Goal: Task Accomplishment & Management: Complete application form

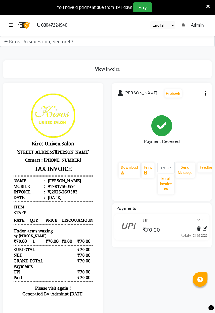
click at [12, 24] on icon at bounding box center [11, 25] width 4 height 4
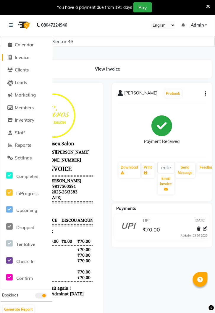
click at [22, 59] on span "Invoice" at bounding box center [22, 58] width 14 height 6
select select "service"
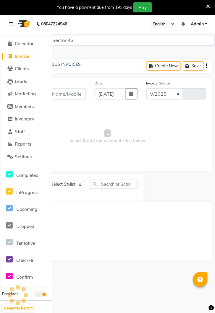
select select "5694"
type input "3584"
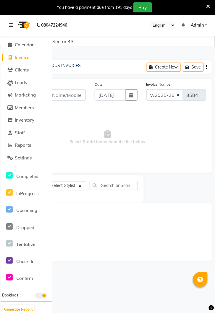
click at [13, 26] on icon at bounding box center [11, 25] width 4 height 4
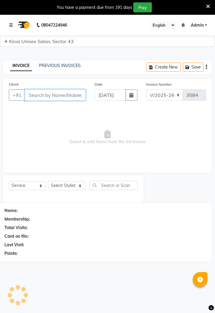
click at [61, 97] on input "Client" at bounding box center [55, 95] width 61 height 11
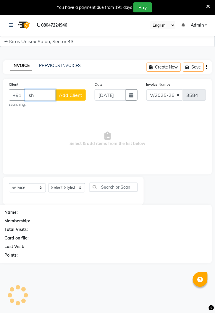
type input "s"
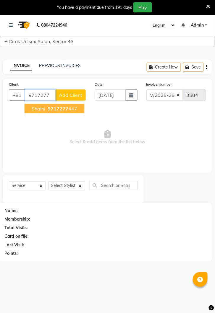
click at [70, 109] on ngb-highlight "9717277 447" at bounding box center [61, 109] width 31 height 6
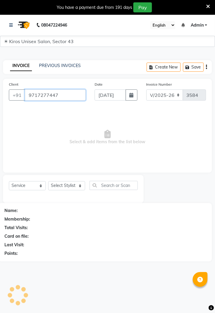
type input "9717277447"
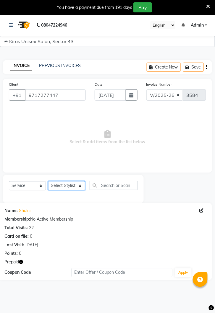
click at [74, 190] on select "Select Stylist [PERSON_NAME] [PERSON_NAME] Jeet Lalit Lamu [PERSON_NAME] [PERSO…" at bounding box center [66, 185] width 37 height 9
select select "67564"
click at [48, 181] on select "Select Stylist [PERSON_NAME] [PERSON_NAME] Jeet Lalit Lamu [PERSON_NAME] [PERSO…" at bounding box center [66, 185] width 37 height 9
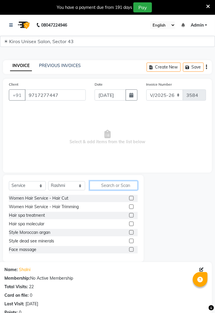
click at [116, 187] on input "text" at bounding box center [114, 185] width 48 height 9
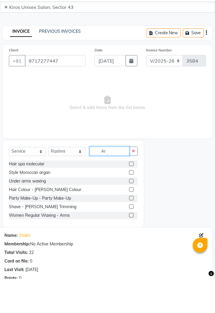
type input "A"
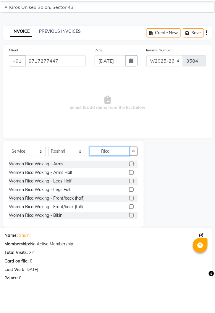
type input "Rica"
click at [131, 198] on label at bounding box center [131, 198] width 4 height 4
click at [131, 198] on input "checkbox" at bounding box center [131, 199] width 4 height 4
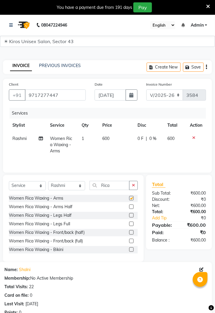
checkbox input "false"
click at [133, 188] on button "button" at bounding box center [133, 185] width 9 height 9
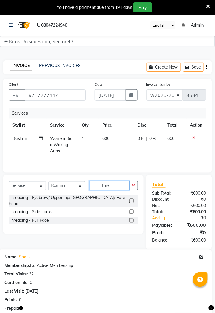
type input "Thre"
click at [131, 199] on label at bounding box center [131, 201] width 4 height 4
click at [131, 199] on input "checkbox" at bounding box center [131, 201] width 4 height 4
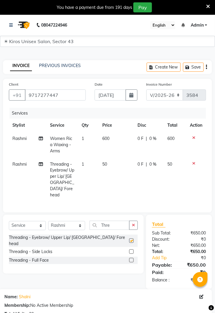
checkbox input "false"
click at [111, 169] on td "50" at bounding box center [116, 180] width 35 height 44
select select "67564"
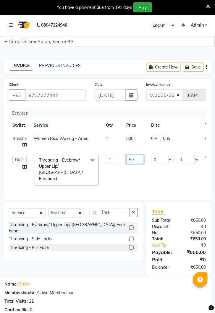
click at [138, 161] on input "50" at bounding box center [135, 159] width 18 height 9
type input "5"
type input "100"
click at [159, 180] on td "0 F | 0 %" at bounding box center [174, 171] width 54 height 38
select select "67564"
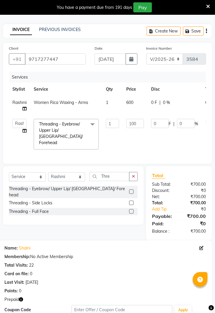
scroll to position [98, 0]
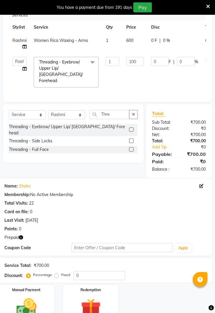
click at [24, 301] on img at bounding box center [26, 308] width 33 height 23
click at [93, 297] on img at bounding box center [90, 309] width 33 height 25
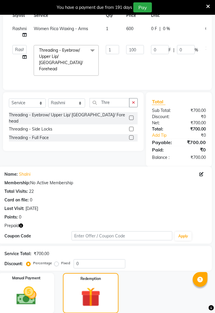
scroll to position [141, 0]
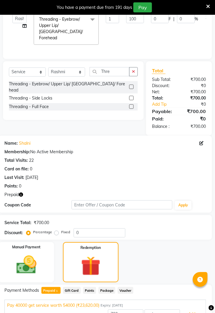
click at [187, 310] on button "Add" at bounding box center [192, 315] width 22 height 10
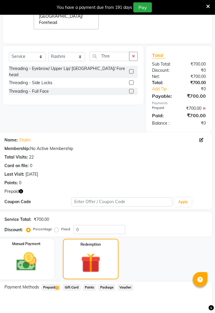
scroll to position [182, 0]
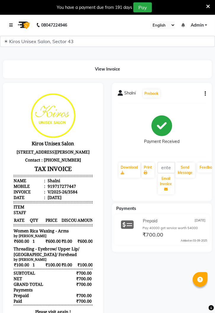
click at [14, 26] on link at bounding box center [12, 25] width 6 height 17
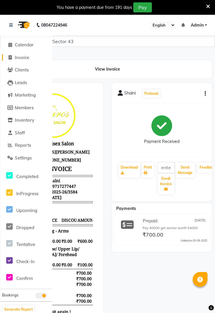
click at [27, 60] on span "Invoice" at bounding box center [22, 58] width 14 height 6
select select "service"
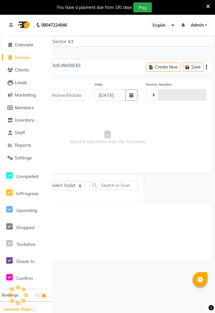
scroll to position [14, 0]
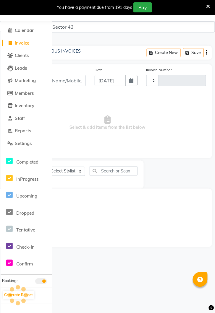
type input "3585"
select select "5694"
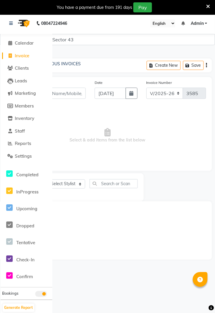
scroll to position [0, 0]
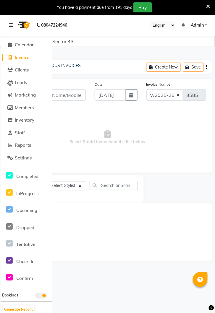
click at [12, 22] on link at bounding box center [12, 25] width 6 height 17
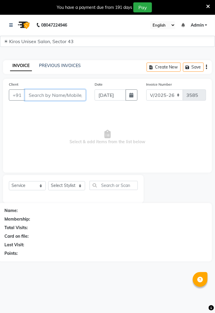
click at [65, 97] on input "Client" at bounding box center [55, 95] width 61 height 11
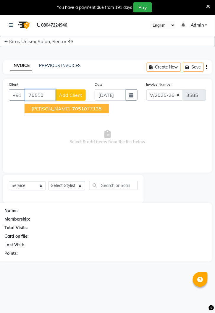
click at [70, 111] on button "Mrinali 70510 77135" at bounding box center [67, 108] width 84 height 9
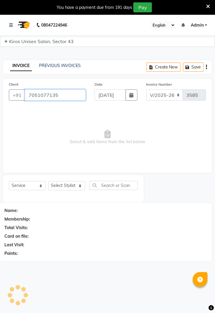
type input "7051077135"
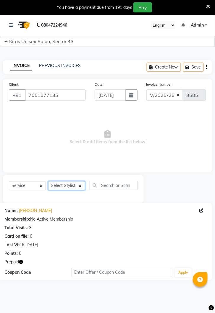
click at [69, 186] on select "Select Stylist [PERSON_NAME] [PERSON_NAME] Jeet Lalit Lamu [PERSON_NAME] [PERSO…" at bounding box center [66, 185] width 37 height 9
select select "67564"
click at [48, 181] on select "Select Stylist [PERSON_NAME] [PERSON_NAME] Jeet Lalit Lamu [PERSON_NAME] [PERSO…" at bounding box center [66, 185] width 37 height 9
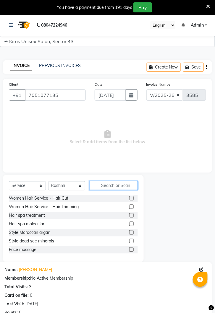
click at [118, 185] on input "text" at bounding box center [114, 185] width 48 height 9
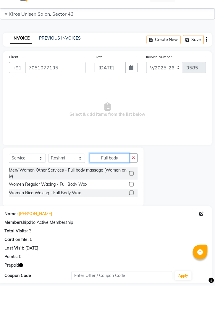
type input "Full body"
click at [131, 200] on label at bounding box center [131, 201] width 4 height 4
click at [131, 200] on input "checkbox" at bounding box center [131, 201] width 4 height 4
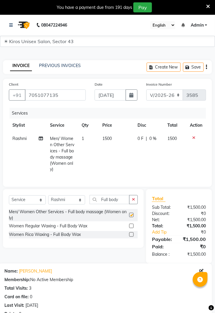
checkbox input "false"
click at [120, 138] on td "1500" at bounding box center [116, 154] width 35 height 44
select select "67564"
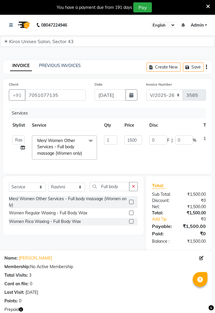
click at [130, 222] on label at bounding box center [131, 222] width 4 height 4
click at [130, 222] on input "checkbox" at bounding box center [131, 222] width 4 height 4
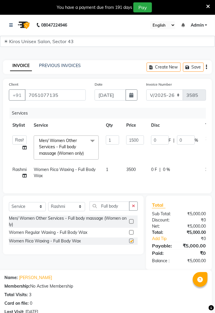
checkbox input "false"
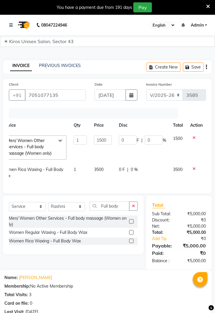
click at [194, 138] on icon at bounding box center [194, 138] width 3 height 4
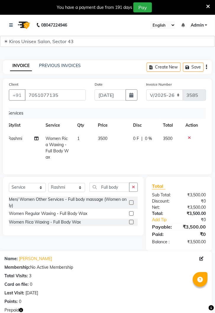
click at [110, 139] on td "3500" at bounding box center [111, 148] width 35 height 32
select select "67564"
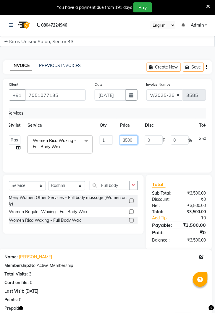
click at [133, 142] on input "3500" at bounding box center [129, 140] width 18 height 9
type input "3"
type input "4000"
click at [152, 161] on div "Services Stylist Service Qty Price Disc Total Action Deepak Gunjan Habil Imran …" at bounding box center [107, 137] width 197 height 59
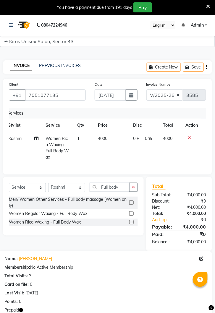
click at [132, 190] on button "button" at bounding box center [133, 187] width 9 height 9
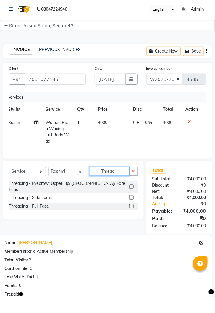
type input "Thread"
click at [131, 201] on label at bounding box center [131, 203] width 4 height 4
click at [131, 201] on input "checkbox" at bounding box center [131, 203] width 4 height 4
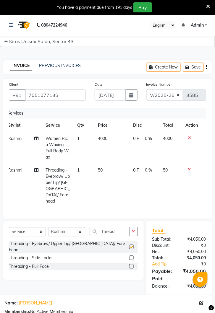
checkbox input "false"
click at [105, 171] on td "50" at bounding box center [111, 186] width 35 height 44
select select "67564"
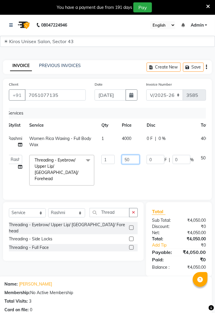
click at [134, 161] on input "50" at bounding box center [131, 159] width 18 height 9
type input "5"
type input "100"
click at [154, 176] on td "0 F | 0 %" at bounding box center [170, 171] width 54 height 38
select select "67564"
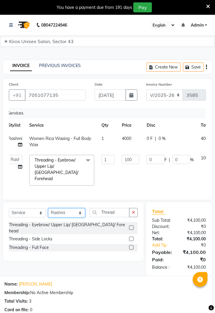
click at [79, 209] on select "Select Stylist [PERSON_NAME] [PERSON_NAME] Jeet Lalit Lamu [PERSON_NAME] [PERSO…" at bounding box center [66, 213] width 37 height 9
select select "88141"
click at [48, 209] on select "Select Stylist [PERSON_NAME] [PERSON_NAME] Jeet Lalit Lamu [PERSON_NAME] [PERSO…" at bounding box center [66, 213] width 37 height 9
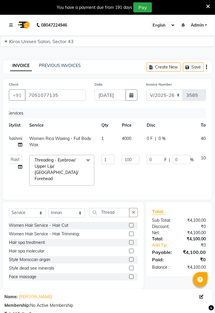
click at [135, 211] on icon "button" at bounding box center [133, 213] width 3 height 4
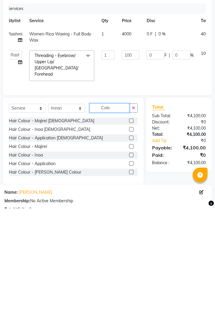
type input "Colo"
click at [131, 232] on label at bounding box center [131, 234] width 4 height 4
click at [131, 233] on input "checkbox" at bounding box center [131, 235] width 4 height 4
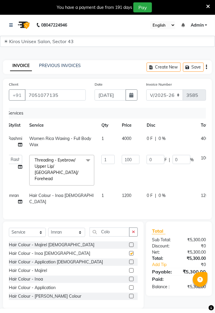
checkbox input "false"
click at [134, 230] on icon "button" at bounding box center [133, 232] width 3 height 4
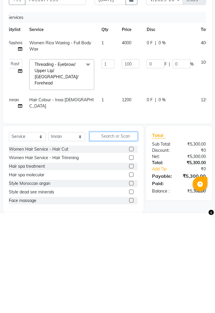
scroll to position [20, 0]
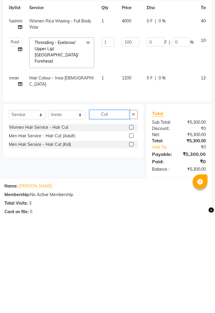
type input "Cut"
click at [132, 223] on label at bounding box center [131, 225] width 4 height 4
click at [132, 224] on input "checkbox" at bounding box center [131, 226] width 4 height 4
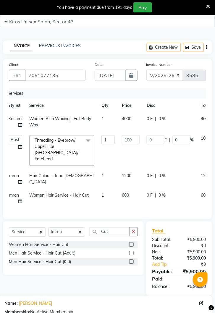
checkbox input "false"
click at [129, 193] on span "600" at bounding box center [125, 195] width 7 height 5
select select "88141"
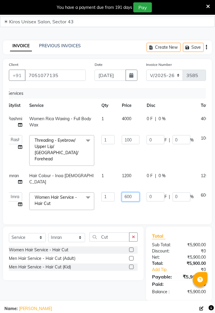
click at [135, 193] on input "600" at bounding box center [131, 197] width 18 height 9
type input "6"
type input "700"
click at [116, 177] on td "1" at bounding box center [108, 179] width 20 height 19
select select "88141"
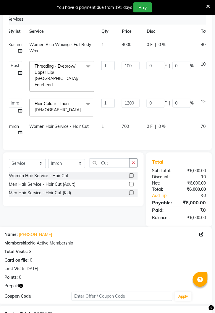
scroll to position [142, 0]
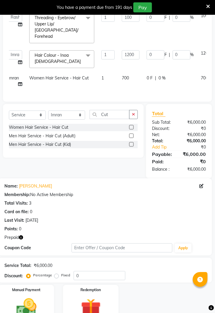
click at [87, 297] on img at bounding box center [90, 309] width 33 height 25
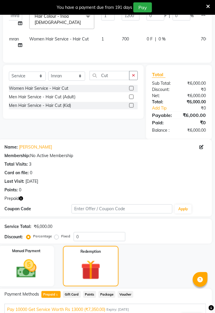
scroll to position [185, 0]
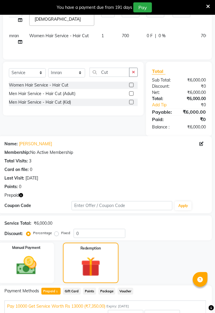
click at [186, 310] on button "Add" at bounding box center [192, 315] width 22 height 10
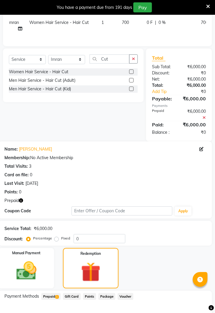
scroll to position [233, 0]
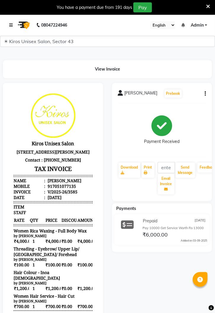
click at [12, 26] on icon at bounding box center [11, 25] width 4 height 4
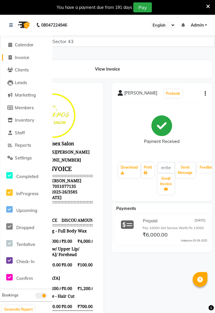
click at [25, 60] on span "Invoice" at bounding box center [22, 58] width 14 height 6
select select "service"
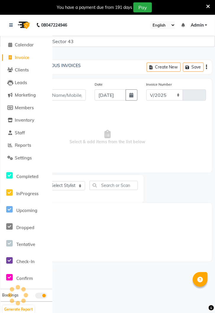
select select "5694"
type input "3586"
click at [12, 27] on icon at bounding box center [11, 25] width 4 height 4
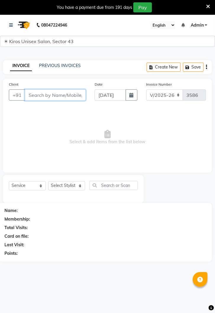
click at [61, 97] on input "Client" at bounding box center [55, 95] width 61 height 11
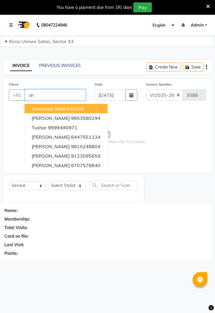
type input "s"
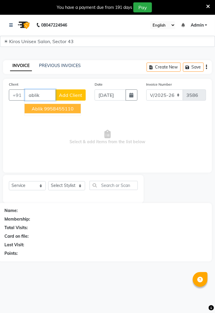
click at [68, 108] on ngb-highlight "9958455110" at bounding box center [59, 109] width 30 height 6
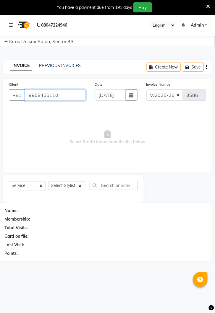
type input "9958455110"
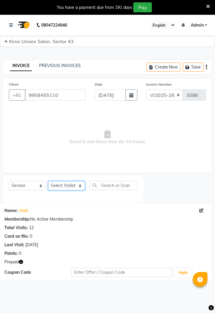
click at [69, 185] on select "Select Stylist [PERSON_NAME] [PERSON_NAME] Jeet Lalit Lamu [PERSON_NAME] [PERSO…" at bounding box center [66, 185] width 37 height 9
select select "88141"
click at [48, 181] on select "Select Stylist [PERSON_NAME] [PERSON_NAME] Jeet Lalit Lamu [PERSON_NAME] [PERSO…" at bounding box center [66, 185] width 37 height 9
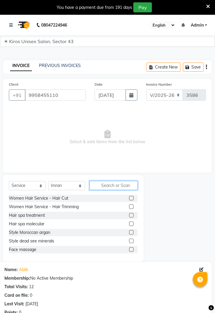
click at [116, 188] on input "text" at bounding box center [114, 185] width 48 height 9
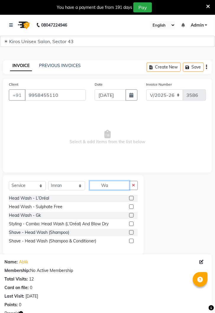
type input "W"
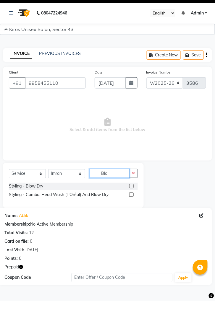
type input "Blo"
click at [132, 198] on label at bounding box center [131, 198] width 4 height 4
click at [132, 198] on input "checkbox" at bounding box center [131, 199] width 4 height 4
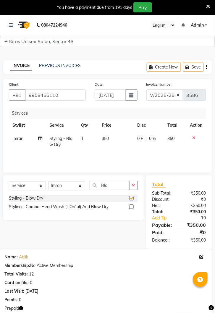
checkbox input "false"
click at [114, 140] on td "350" at bounding box center [115, 141] width 35 height 19
select select "88141"
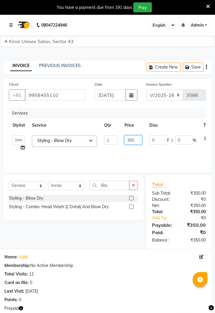
click at [136, 142] on input "350" at bounding box center [133, 140] width 18 height 9
type input "300"
click at [136, 159] on div "Services Stylist Service Qty Price Disc Total Action Deepak Gunjan Habil Imran …" at bounding box center [107, 137] width 197 height 59
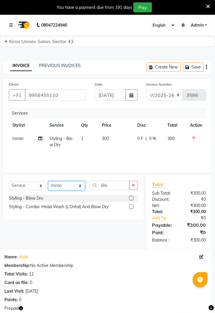
click at [77, 190] on select "Select Stylist [PERSON_NAME] [PERSON_NAME] Jeet Lalit Lamu [PERSON_NAME] [PERSO…" at bounding box center [66, 185] width 37 height 9
select select "78659"
click at [48, 181] on select "Select Stylist [PERSON_NAME] [PERSON_NAME] Jeet Lalit Lamu [PERSON_NAME] [PERSO…" at bounding box center [66, 185] width 37 height 9
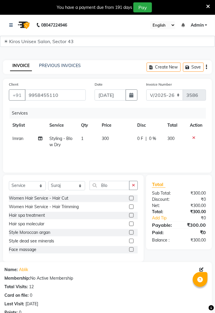
click at [135, 188] on button "button" at bounding box center [133, 185] width 9 height 9
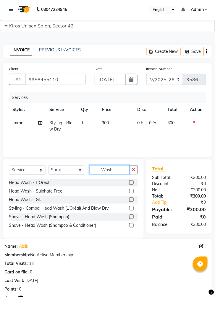
type input "Wash"
click at [131, 199] on label at bounding box center [131, 198] width 4 height 4
click at [131, 199] on input "checkbox" at bounding box center [131, 199] width 4 height 4
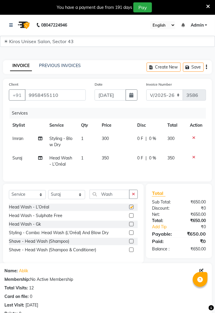
checkbox input "false"
click at [115, 162] on td "350" at bounding box center [115, 161] width 35 height 19
select select "78659"
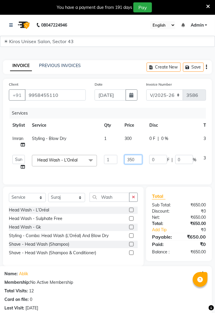
click at [134, 160] on input "350" at bounding box center [133, 159] width 18 height 9
type input "300"
click at [120, 145] on tr "Imran Styling - Blow Dry 1 300 0 F | 0 % 300" at bounding box center [123, 141] width 228 height 19
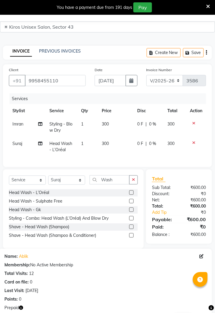
scroll to position [14, 0]
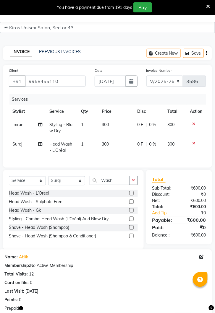
click at [19, 146] on span "Suraj" at bounding box center [17, 144] width 10 height 5
select select "78659"
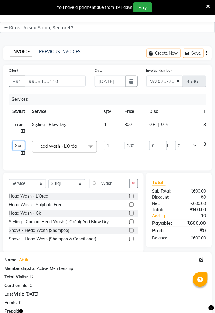
click at [19, 148] on select "Deepak Gunjan Habil Imran Jeet Lalit Lamu Mansi Raj Rashmi Rony Sagar Sujit Sur…" at bounding box center [18, 145] width 12 height 9
select select "90704"
click at [78, 187] on select "Select Stylist [PERSON_NAME] [PERSON_NAME] Jeet Lalit Lamu [PERSON_NAME] [PERSO…" at bounding box center [66, 183] width 37 height 9
select select "67564"
click at [48, 179] on select "Select Stylist [PERSON_NAME] [PERSON_NAME] Jeet Lalit Lamu [PERSON_NAME] [PERSO…" at bounding box center [66, 183] width 37 height 9
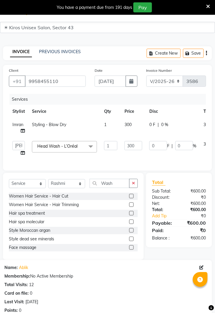
click at [133, 185] on button "button" at bounding box center [133, 183] width 9 height 9
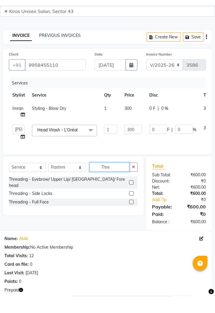
type input "Thre"
click at [132, 197] on label at bounding box center [131, 199] width 4 height 4
click at [132, 197] on input "checkbox" at bounding box center [131, 199] width 4 height 4
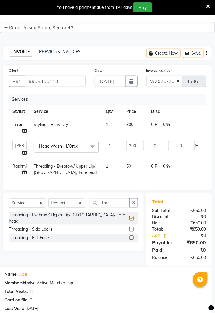
checkbox input "false"
click at [137, 168] on td "50" at bounding box center [135, 169] width 25 height 19
select select "67564"
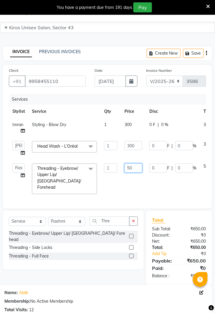
click at [136, 171] on input "50" at bounding box center [133, 168] width 18 height 9
type input "5"
type input "100"
click at [147, 188] on div "Client +91 9958455110 Date 03-09-2025 Invoice Number V/2025 V/2025-26 3586 Serv…" at bounding box center [107, 137] width 209 height 144
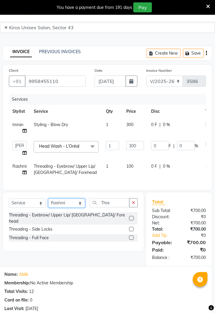
click at [81, 207] on select "Select Stylist [PERSON_NAME] [PERSON_NAME] Jeet Lalit Lamu [PERSON_NAME] [PERSO…" at bounding box center [66, 203] width 37 height 9
select select "90704"
click at [48, 199] on select "Select Stylist [PERSON_NAME] [PERSON_NAME] Jeet Lalit Lamu [PERSON_NAME] [PERSO…" at bounding box center [66, 203] width 37 height 9
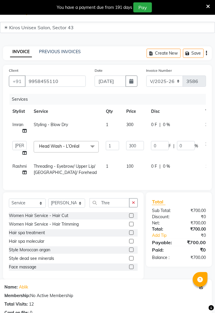
click at [132, 205] on button "button" at bounding box center [133, 203] width 9 height 9
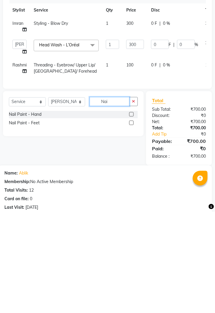
type input "Nai"
click at [131, 215] on label at bounding box center [131, 216] width 4 height 4
click at [131, 215] on input "checkbox" at bounding box center [131, 216] width 4 height 4
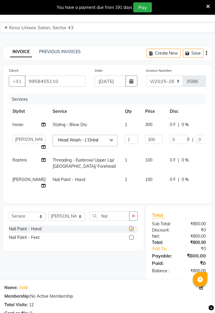
checkbox input "false"
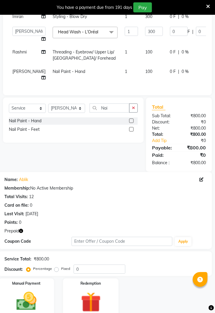
click at [94, 298] on img at bounding box center [90, 302] width 33 height 25
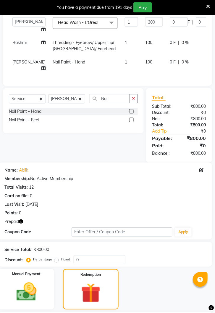
scroll to position [160, 0]
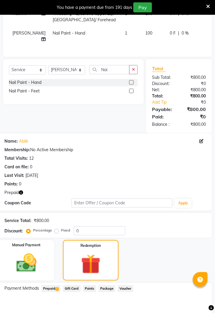
click at [54, 290] on span "Prepaid 2" at bounding box center [50, 289] width 19 height 7
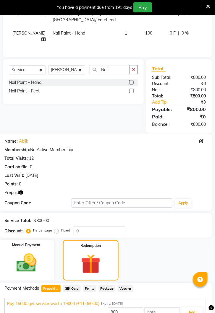
scroll to position [179, 0]
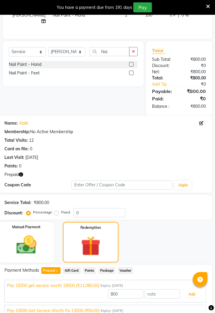
click at [191, 295] on button "Add" at bounding box center [192, 295] width 22 height 10
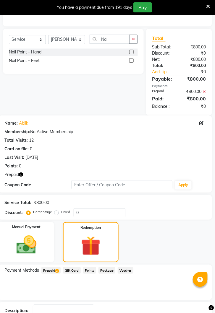
scroll to position [206, 0]
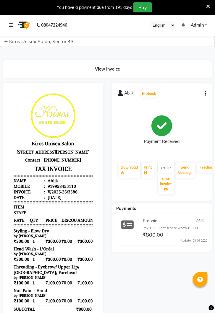
click at [14, 29] on link at bounding box center [12, 25] width 6 height 17
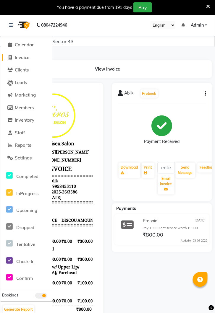
click at [25, 59] on span "Invoice" at bounding box center [22, 58] width 14 height 6
select select "service"
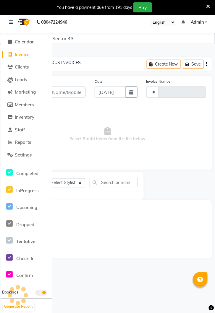
type input "3587"
select select "5694"
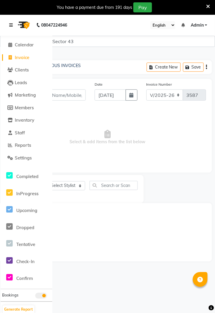
click at [11, 26] on icon at bounding box center [11, 25] width 4 height 4
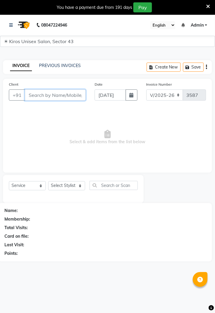
click at [59, 95] on input "Client" at bounding box center [55, 95] width 61 height 11
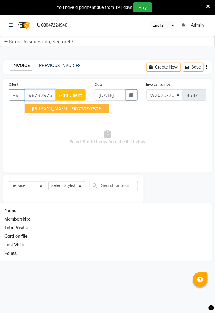
type input "9873297525"
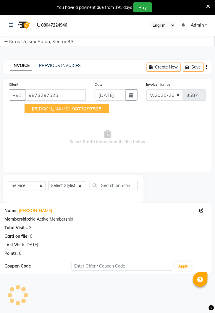
click at [72, 110] on span "9873297525" at bounding box center [87, 109] width 30 height 6
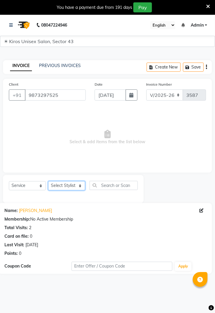
click at [69, 183] on select "Select Stylist [PERSON_NAME] [PERSON_NAME] Jeet Lalit Lamu [PERSON_NAME] [PERSO…" at bounding box center [66, 185] width 37 height 9
select select "69096"
click at [48, 181] on select "Select Stylist [PERSON_NAME] [PERSON_NAME] Jeet Lalit Lamu [PERSON_NAME] [PERSO…" at bounding box center [66, 185] width 37 height 9
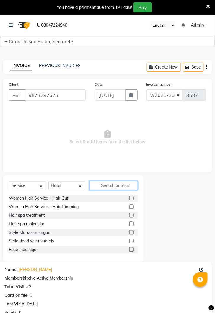
click at [116, 183] on input "text" at bounding box center [114, 185] width 48 height 9
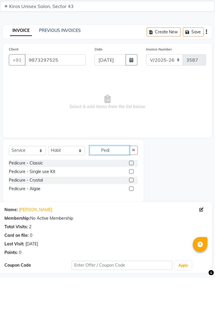
type input "Pedi"
click at [131, 198] on label at bounding box center [131, 198] width 4 height 4
click at [131, 198] on input "checkbox" at bounding box center [131, 199] width 4 height 4
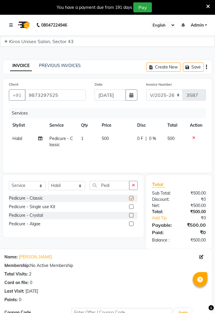
checkbox input "false"
click at [114, 142] on td "500" at bounding box center [115, 141] width 35 height 19
select select "69096"
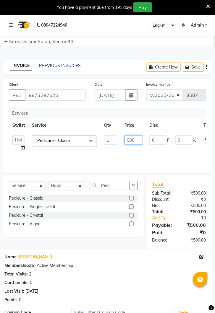
click at [138, 141] on input "500" at bounding box center [133, 140] width 18 height 9
type input "5"
type input "600"
click at [161, 163] on div "Services Stylist Service Qty Price Disc Total Action Deepak [PERSON_NAME] [PERS…" at bounding box center [107, 137] width 197 height 59
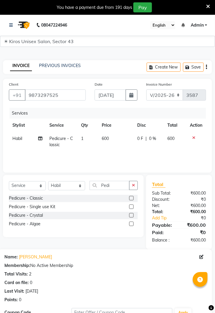
click at [135, 185] on icon "button" at bounding box center [133, 185] width 3 height 4
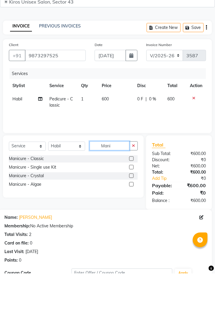
type input "Mani"
click at [131, 198] on label at bounding box center [131, 198] width 4 height 4
click at [131, 198] on input "checkbox" at bounding box center [131, 199] width 4 height 4
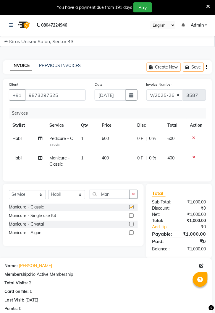
checkbox input "false"
click at [113, 163] on td "400" at bounding box center [115, 161] width 35 height 19
select select "69096"
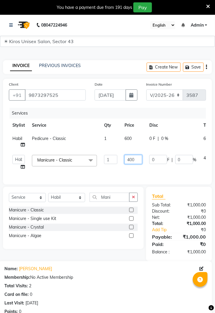
click at [138, 161] on input "400" at bounding box center [133, 159] width 18 height 9
type input "4"
type input "600"
click at [160, 172] on div "Services Stylist Service Qty Price Disc Total Action Habil Pedicure - Classic 1…" at bounding box center [107, 143] width 197 height 71
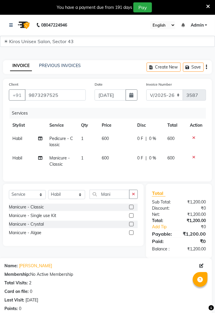
click at [133, 193] on icon "button" at bounding box center [133, 194] width 3 height 4
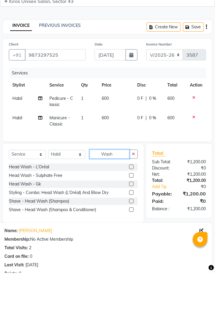
type input "Wash"
click at [131, 207] on label at bounding box center [131, 207] width 4 height 4
click at [131, 207] on input "checkbox" at bounding box center [131, 208] width 4 height 4
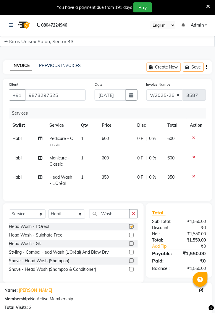
checkbox input "false"
click at [195, 138] on icon at bounding box center [193, 138] width 3 height 4
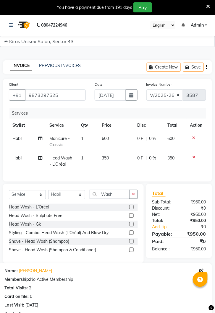
click at [194, 155] on icon at bounding box center [193, 157] width 3 height 4
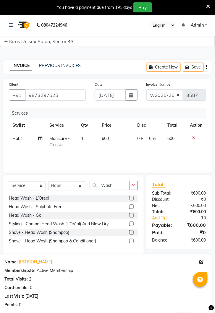
click at [192, 137] on icon at bounding box center [193, 138] width 3 height 4
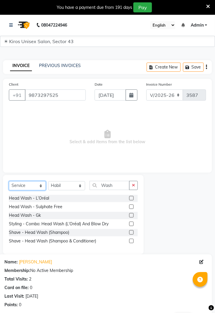
click at [37, 186] on select "Select Service Product Membership Package Voucher Prepaid Gift Card" at bounding box center [27, 185] width 37 height 9
select select "P"
click at [9, 181] on select "Select Service Product Membership Package Voucher Prepaid Gift Card" at bounding box center [27, 185] width 37 height 9
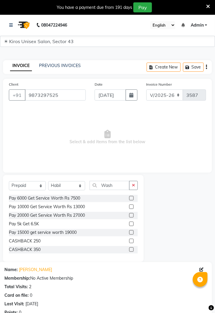
click at [131, 198] on label at bounding box center [131, 198] width 4 height 4
click at [131, 198] on input "checkbox" at bounding box center [131, 199] width 4 height 4
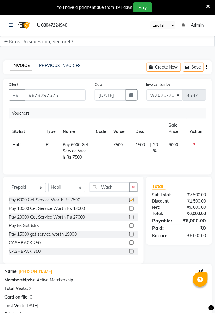
checkbox input "false"
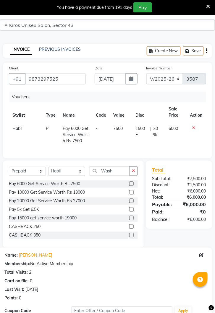
scroll to position [59, 0]
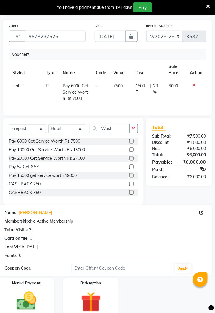
click at [25, 302] on img at bounding box center [26, 301] width 33 height 23
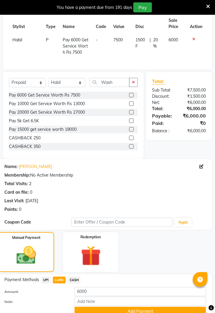
click at [139, 312] on button "Add Payment" at bounding box center [139, 311] width 131 height 9
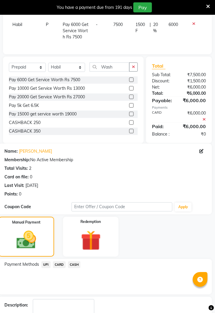
scroll to position [130, 0]
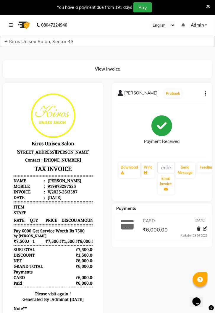
click at [13, 28] on link at bounding box center [12, 25] width 6 height 17
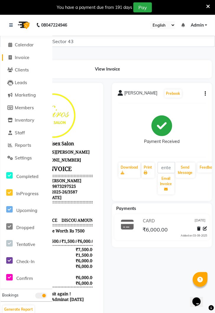
click at [24, 60] on span "Invoice" at bounding box center [22, 58] width 14 height 6
select select "service"
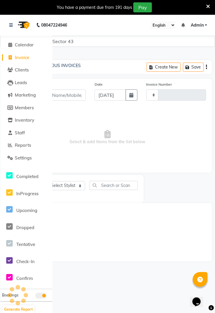
type input "3588"
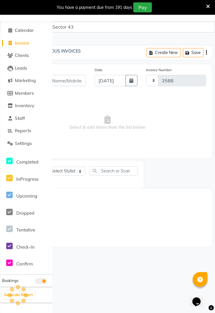
select select "5694"
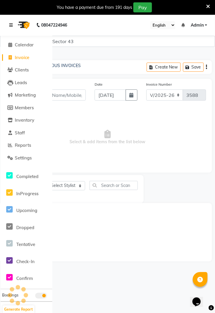
click at [12, 26] on icon at bounding box center [11, 25] width 4 height 4
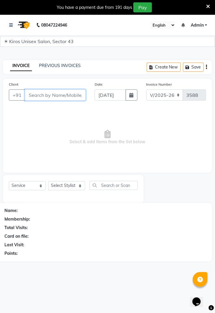
click at [66, 97] on input "Client" at bounding box center [55, 95] width 61 height 11
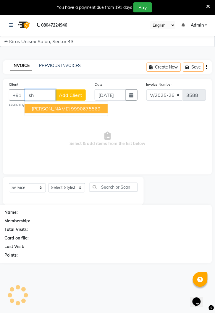
type input "s"
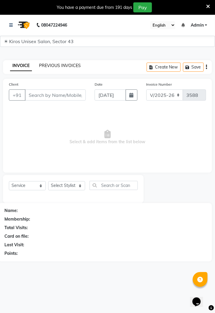
click at [61, 65] on link "PREVIOUS INVOICES" at bounding box center [60, 65] width 42 height 5
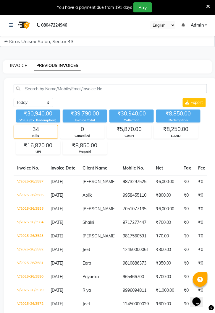
click at [19, 67] on link "INVOICE" at bounding box center [18, 65] width 17 height 5
select select "5694"
select select "service"
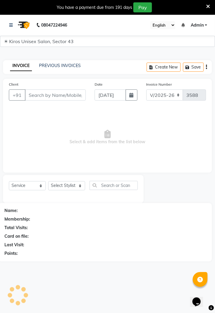
scroll to position [14, 0]
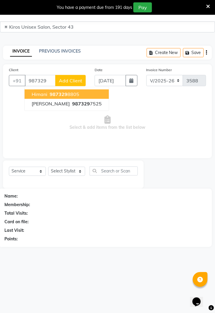
click at [74, 106] on ngb-highlight "987329 7525" at bounding box center [86, 104] width 31 height 6
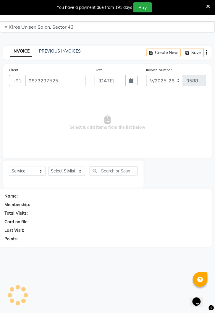
type input "9873297525"
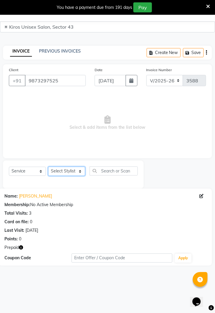
click at [72, 172] on select "Select Stylist [PERSON_NAME] [PERSON_NAME] Jeet Lalit Lamu [PERSON_NAME] [PERSO…" at bounding box center [66, 171] width 37 height 9
select select "69096"
click at [48, 167] on select "Select Stylist [PERSON_NAME] [PERSON_NAME] Jeet Lalit Lamu [PERSON_NAME] [PERSO…" at bounding box center [66, 171] width 37 height 9
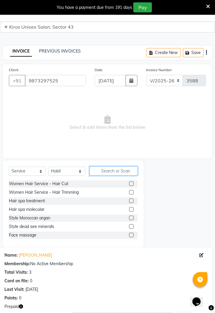
click at [120, 168] on input "text" at bounding box center [114, 171] width 48 height 9
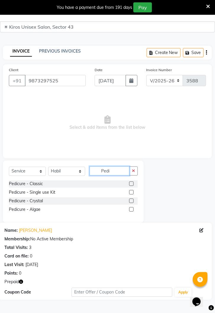
type input "Pedi"
click at [131, 183] on label at bounding box center [131, 184] width 4 height 4
click at [131, 183] on input "checkbox" at bounding box center [131, 184] width 4 height 4
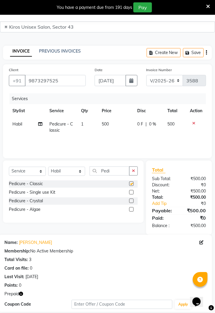
checkbox input "false"
click at [114, 126] on td "500" at bounding box center [115, 127] width 35 height 19
select select "69096"
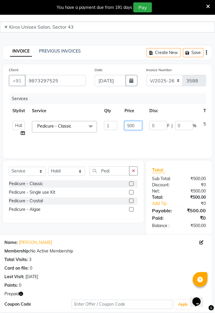
click at [133, 126] on input "500" at bounding box center [133, 125] width 18 height 9
type input "5"
type input "600"
click at [152, 143] on div "Services Stylist Service Qty Price Disc Total Action Deepak [PERSON_NAME] [PERS…" at bounding box center [107, 122] width 197 height 59
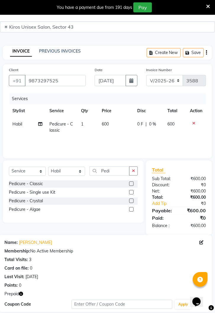
click at [132, 171] on button "button" at bounding box center [133, 171] width 9 height 9
type input "Mani"
click at [131, 183] on label at bounding box center [131, 184] width 4 height 4
click at [131, 183] on input "checkbox" at bounding box center [131, 184] width 4 height 4
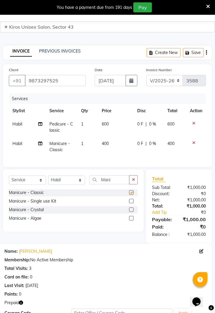
checkbox input "false"
click at [111, 149] on td "400" at bounding box center [115, 146] width 35 height 19
select select "69096"
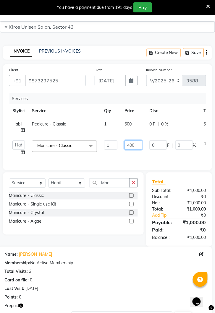
click at [135, 147] on input "400" at bounding box center [133, 145] width 18 height 9
type input "4"
type input "600"
click at [167, 156] on tr "Deepak [PERSON_NAME] [PERSON_NAME] Jeet Lalit Lamu [PERSON_NAME] [PERSON_NAME] …" at bounding box center [123, 148] width 228 height 22
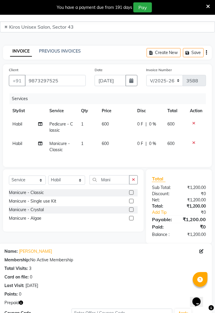
click at [135, 177] on button "button" at bounding box center [133, 179] width 9 height 9
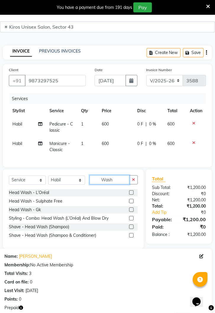
type input "Wash"
click at [131, 192] on label at bounding box center [131, 193] width 4 height 4
click at [131, 192] on input "checkbox" at bounding box center [131, 193] width 4 height 4
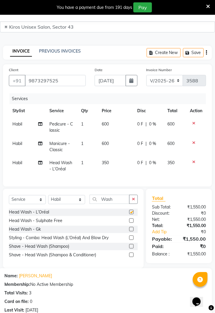
checkbox input "false"
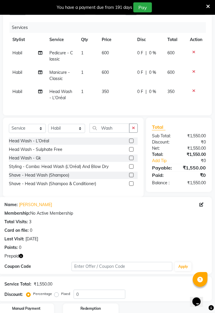
scroll to position [113, 0]
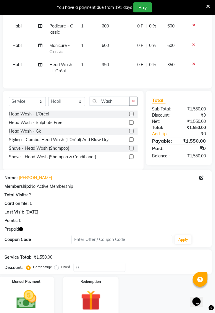
click at [30, 303] on img at bounding box center [26, 299] width 33 height 23
click at [92, 297] on img at bounding box center [90, 300] width 33 height 25
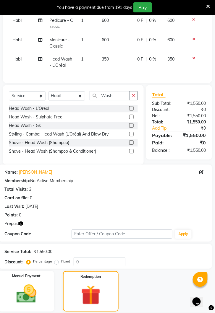
scroll to position [155, 0]
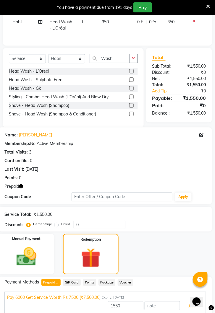
click at [187, 306] on button "Add" at bounding box center [192, 307] width 22 height 10
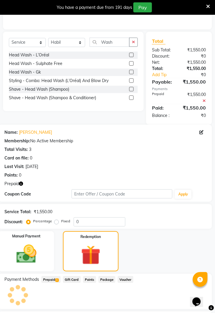
scroll to position [196, 0]
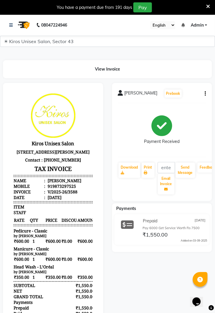
select select "service"
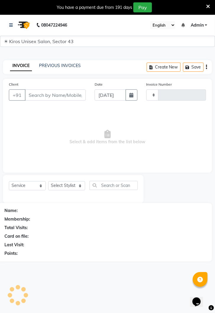
type input "3589"
select select "5694"
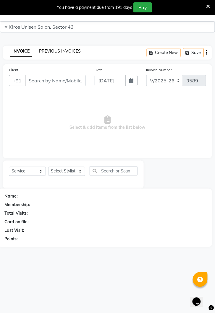
click at [65, 49] on link "PREVIOUS INVOICES" at bounding box center [60, 50] width 42 height 5
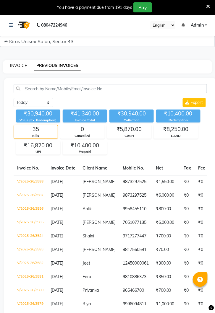
click at [19, 68] on link "INVOICE" at bounding box center [18, 65] width 17 height 5
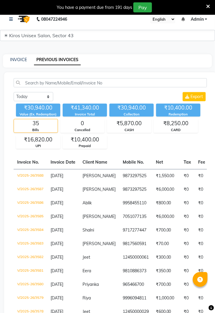
select select "service"
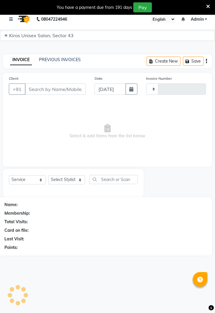
type input "3589"
select select "5694"
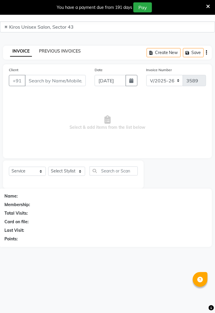
click at [62, 53] on link "PREVIOUS INVOICES" at bounding box center [60, 50] width 42 height 5
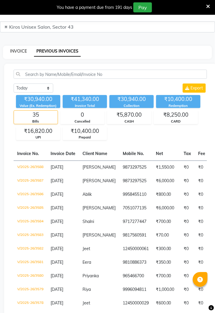
click at [19, 49] on link "INVOICE" at bounding box center [18, 50] width 17 height 5
select select "5694"
select select "service"
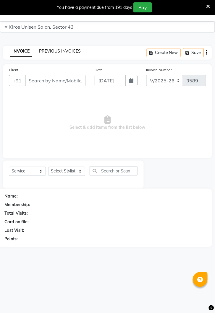
click at [62, 53] on link "PREVIOUS INVOICES" at bounding box center [60, 50] width 42 height 5
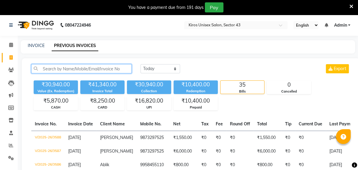
click at [48, 71] on input "text" at bounding box center [81, 68] width 100 height 9
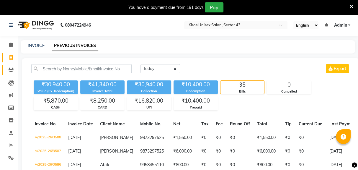
click at [11, 68] on icon at bounding box center [11, 70] width 6 height 4
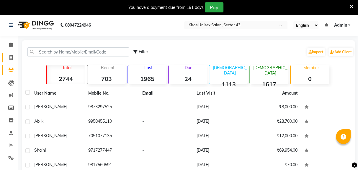
click at [9, 57] on span at bounding box center [11, 57] width 10 height 7
select select "service"
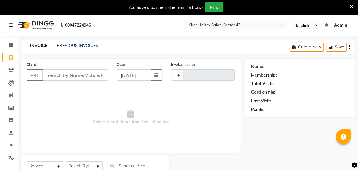
scroll to position [22, 0]
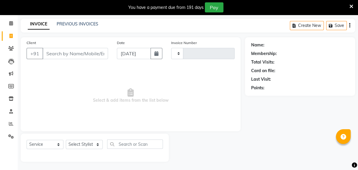
type input "3589"
select select "5694"
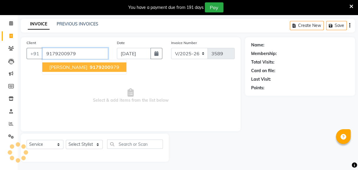
type input "9179200979"
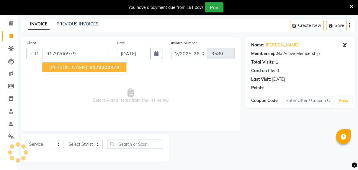
click at [89, 68] on ngb-highlight "9179200 979" at bounding box center [104, 67] width 31 height 6
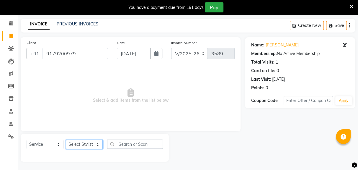
click at [70, 142] on select "Select Stylist [PERSON_NAME] [PERSON_NAME] Jeet Lalit Lamu [PERSON_NAME] [PERSO…" at bounding box center [84, 144] width 37 height 9
click at [31, 142] on select "Select Service Product Membership Package Voucher Prepaid Gift Card" at bounding box center [45, 144] width 37 height 9
select select "P"
click at [27, 140] on select "Select Service Product Membership Package Voucher Prepaid Gift Card" at bounding box center [45, 144] width 37 height 9
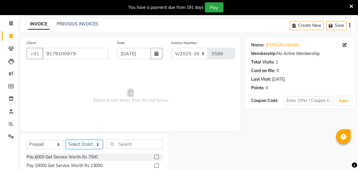
click at [79, 141] on select "Select Stylist [PERSON_NAME] [PERSON_NAME] Jeet Lalit Lamu [PERSON_NAME] [PERSO…" at bounding box center [84, 144] width 37 height 9
click at [38, 118] on span "Select & add items from the list below" at bounding box center [131, 95] width 208 height 59
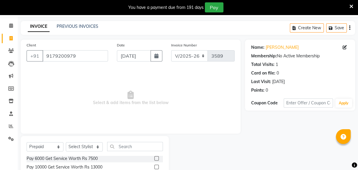
scroll to position [12, 0]
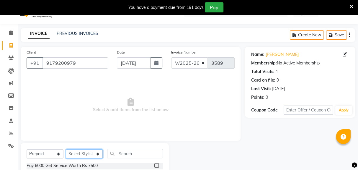
click at [80, 156] on select "Select Stylist [PERSON_NAME] [PERSON_NAME] Jeet Lalit Lamu [PERSON_NAME] [PERSO…" at bounding box center [84, 153] width 37 height 9
select select "39650"
click at [66, 149] on select "Select Stylist [PERSON_NAME] [PERSON_NAME] Jeet Lalit Lamu [PERSON_NAME] [PERSO…" at bounding box center [84, 153] width 37 height 9
click at [156, 165] on label at bounding box center [157, 165] width 4 height 4
click at [156, 165] on input "checkbox" at bounding box center [157, 166] width 4 height 4
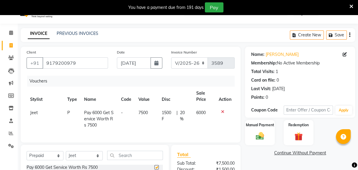
checkbox input "false"
click at [214, 134] on img at bounding box center [259, 135] width 13 height 9
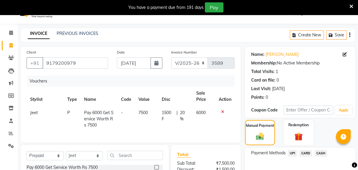
click at [214, 154] on span "CARD" at bounding box center [306, 153] width 13 height 7
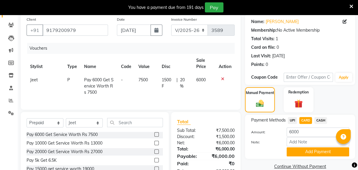
scroll to position [57, 0]
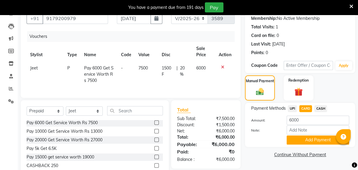
click at [214, 142] on button "Add Payment" at bounding box center [318, 139] width 63 height 9
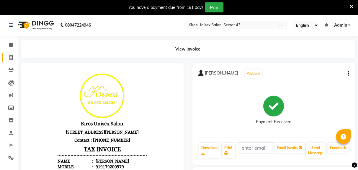
click at [10, 57] on icon at bounding box center [10, 57] width 3 height 4
select select "service"
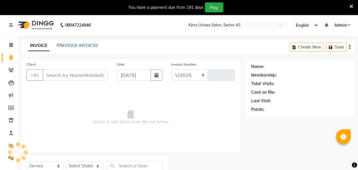
scroll to position [22, 0]
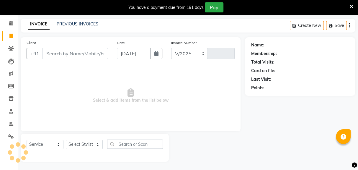
select select "5694"
type input "3590"
click at [59, 52] on input "Client" at bounding box center [76, 53] width 66 height 11
type input "919179200979"
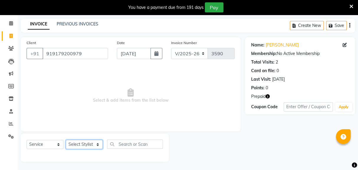
click at [78, 144] on select "Select Stylist [PERSON_NAME] [PERSON_NAME] Jeet Lalit Lamu [PERSON_NAME] [PERSO…" at bounding box center [84, 144] width 37 height 9
select select "39650"
click at [66, 140] on select "Select Stylist [PERSON_NAME] [PERSON_NAME] Jeet Lalit Lamu [PERSON_NAME] [PERSO…" at bounding box center [84, 144] width 37 height 9
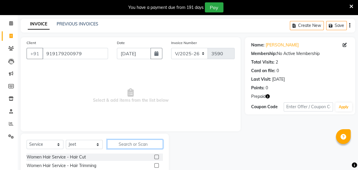
click at [122, 145] on input "text" at bounding box center [135, 143] width 56 height 9
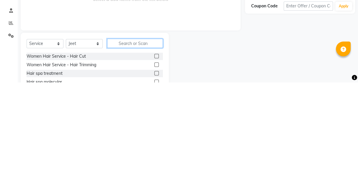
scroll to position [36, 0]
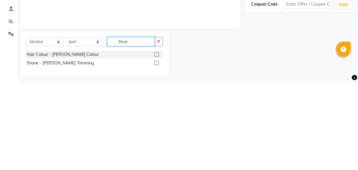
type input "Bear"
click at [64, 151] on div "Shave - [PERSON_NAME] Trimming" at bounding box center [60, 151] width 67 height 6
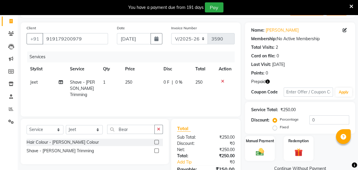
checkbox input "false"
click at [134, 130] on input "Bear" at bounding box center [131, 129] width 48 height 9
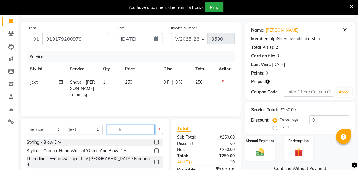
type input "B"
click at [147, 93] on td "250" at bounding box center [141, 89] width 38 height 26
select select "39650"
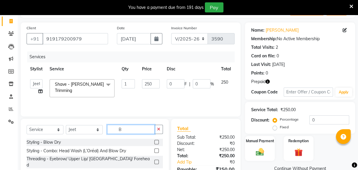
click at [131, 129] on input "B" at bounding box center [131, 129] width 48 height 9
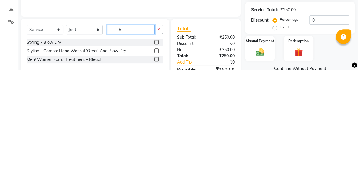
type input "Bl"
click at [66, 161] on div "Men/ Women Facial Treatment - Bleach" at bounding box center [65, 159] width 76 height 6
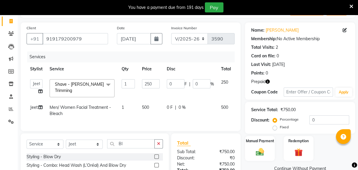
checkbox input "false"
click at [127, 143] on input "Bl" at bounding box center [131, 143] width 48 height 9
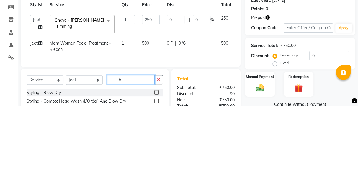
scroll to position [51, 0]
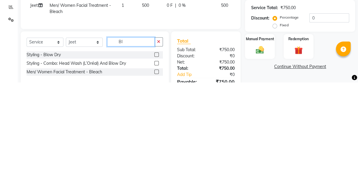
type input "B"
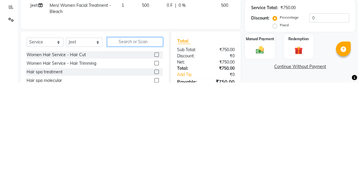
type input "D"
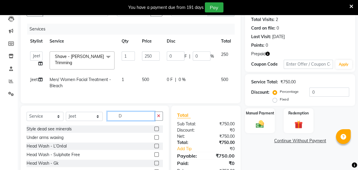
scroll to position [64, 0]
click at [126, 116] on input "D" at bounding box center [131, 115] width 48 height 9
click at [126, 117] on input "D" at bounding box center [131, 115] width 48 height 9
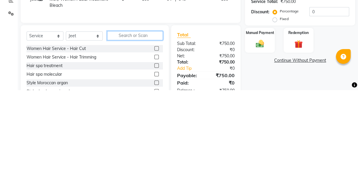
type input "V"
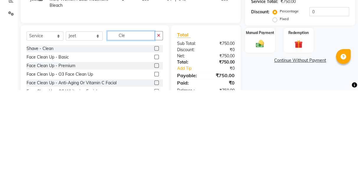
type input "Cle"
click at [60, 137] on div "Face Clean Up - Basic" at bounding box center [48, 137] width 42 height 6
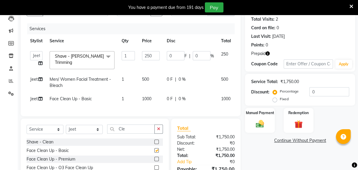
checkbox input "false"
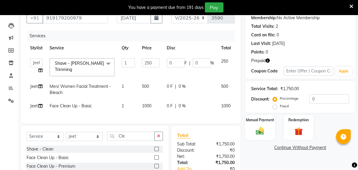
click at [145, 101] on td "1000" at bounding box center [151, 105] width 25 height 13
select select "39650"
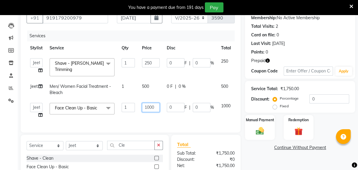
click at [155, 105] on input "1000" at bounding box center [151, 107] width 18 height 9
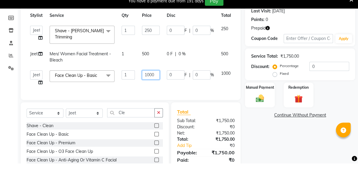
scroll to position [83, 0]
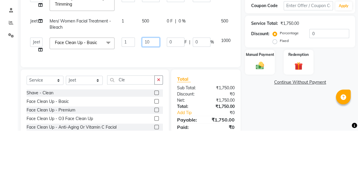
type input "1"
type input "1100"
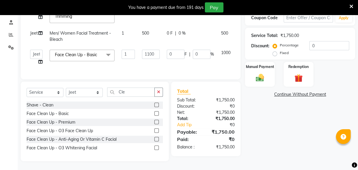
click at [214, 135] on div "Name: [PERSON_NAME] Membership: No Active Membership Total Visits: 2 Card on fi…" at bounding box center [302, 54] width 115 height 213
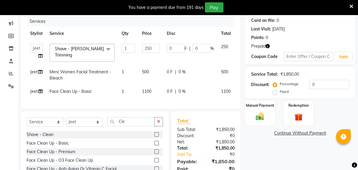
scroll to position [76, 0]
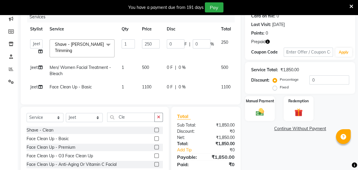
click at [214, 168] on div "Name: [PERSON_NAME] Membership: No Active Membership Total Visits: 2 Card on fi…" at bounding box center [302, 85] width 115 height 204
click at [214, 112] on img at bounding box center [298, 112] width 13 height 10
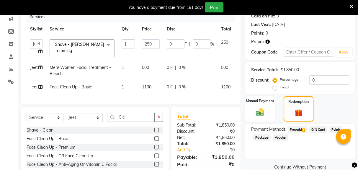
click at [214, 129] on span "Prepaid 1" at bounding box center [297, 129] width 19 height 7
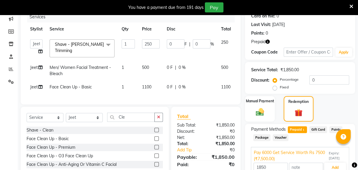
scroll to position [79, 0]
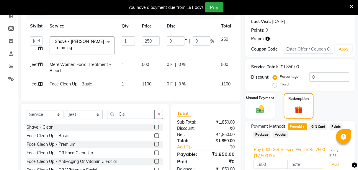
click at [214, 161] on button "Add" at bounding box center [336, 165] width 22 height 10
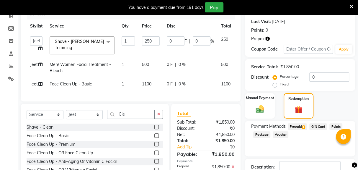
scroll to position [94, 0]
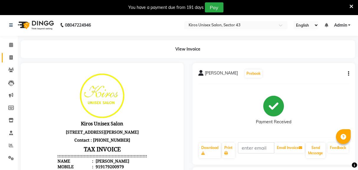
click at [9, 59] on icon at bounding box center [10, 57] width 3 height 4
select select "service"
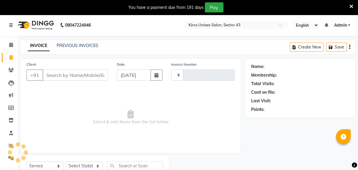
type input "3591"
select select "5694"
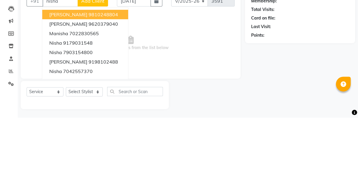
scroll to position [22, 0]
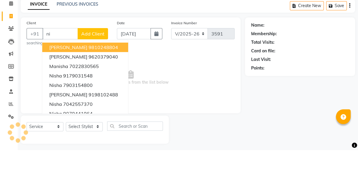
type input "n"
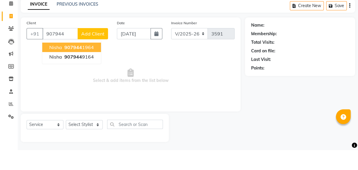
click at [95, 69] on button "Nisha 907944 1964" at bounding box center [71, 66] width 59 height 9
type input "9079441964"
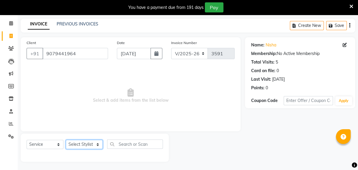
click at [78, 148] on select "Select Stylist [PERSON_NAME] [PERSON_NAME] Jeet Lalit Lamu [PERSON_NAME] [PERSO…" at bounding box center [84, 144] width 37 height 9
select select "88141"
click at [66, 140] on select "Select Stylist [PERSON_NAME] [PERSON_NAME] Jeet Lalit Lamu [PERSON_NAME] [PERSO…" at bounding box center [84, 144] width 37 height 9
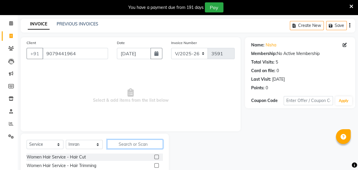
click at [135, 145] on input "text" at bounding box center [135, 143] width 56 height 9
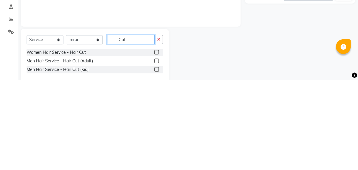
scroll to position [43, 0]
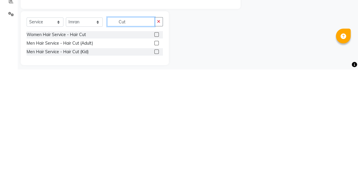
type input "Cut"
click at [156, 134] on label at bounding box center [157, 135] width 4 height 4
click at [156, 134] on input "checkbox" at bounding box center [157, 135] width 4 height 4
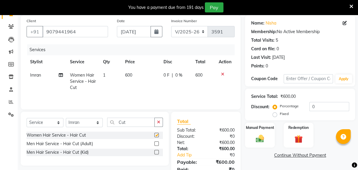
checkbox input "false"
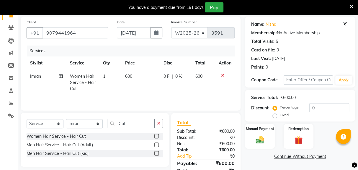
click at [134, 81] on td "600" at bounding box center [141, 83] width 38 height 26
select select "88141"
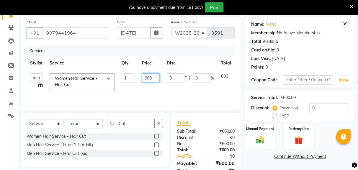
click at [151, 80] on input "600" at bounding box center [151, 77] width 18 height 9
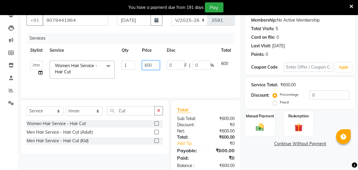
scroll to position [66, 0]
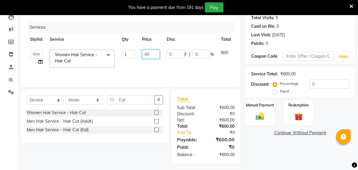
type input "6"
type input "700"
click at [107, 40] on tr "Stylist Service Qty Price Disc Total Action" at bounding box center [141, 39] width 228 height 13
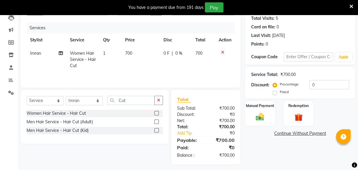
scroll to position [68, 0]
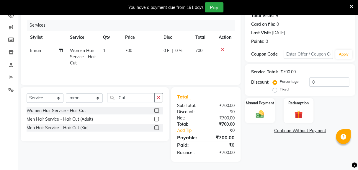
click at [214, 111] on img at bounding box center [298, 114] width 13 height 10
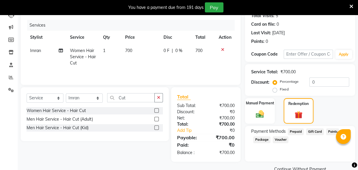
click at [214, 114] on img at bounding box center [259, 113] width 13 height 9
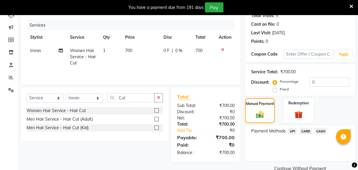
click at [142, 54] on td "700" at bounding box center [141, 57] width 38 height 26
select select "88141"
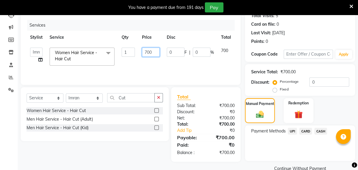
click at [158, 56] on input "700" at bounding box center [151, 52] width 18 height 9
type input "7"
type input "600"
click at [107, 30] on div "Services" at bounding box center [133, 25] width 212 height 11
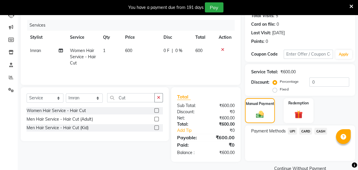
click at [214, 132] on span "UPI" at bounding box center [292, 131] width 9 height 7
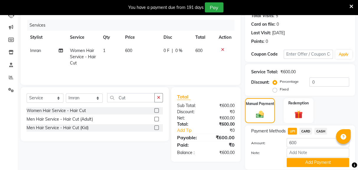
click at [214, 163] on button "Add Payment" at bounding box center [318, 162] width 63 height 9
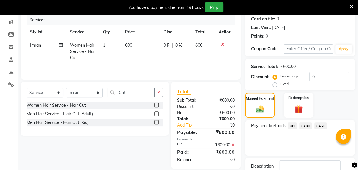
scroll to position [87, 0]
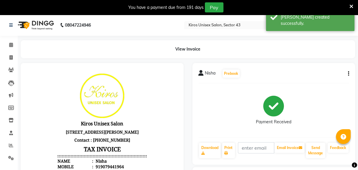
click at [214, 168] on icon at bounding box center [354, 164] width 5 height 5
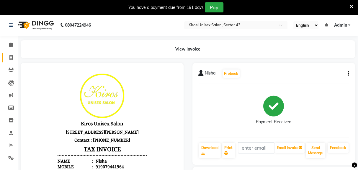
click at [12, 59] on icon at bounding box center [10, 57] width 3 height 4
select select "5694"
select select "service"
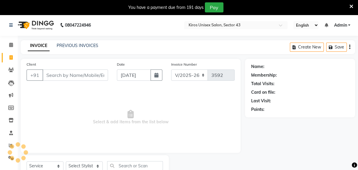
scroll to position [22, 0]
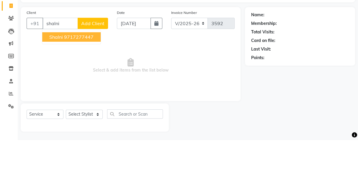
click at [90, 68] on ngb-highlight "9717277447" at bounding box center [79, 67] width 30 height 6
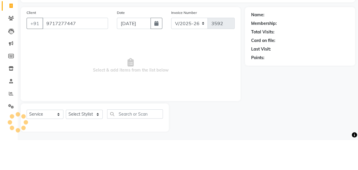
type input "9717277447"
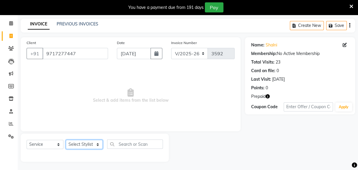
click at [90, 148] on select "Select Stylist [PERSON_NAME] [PERSON_NAME] Jeet Lalit Lamu [PERSON_NAME] [PERSO…" at bounding box center [84, 144] width 37 height 9
select select "67564"
click at [66, 140] on select "Select Stylist [PERSON_NAME] [PERSON_NAME] Jeet Lalit Lamu [PERSON_NAME] [PERSO…" at bounding box center [84, 144] width 37 height 9
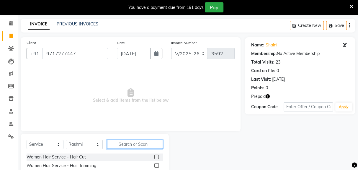
click at [135, 144] on input "text" at bounding box center [135, 143] width 56 height 9
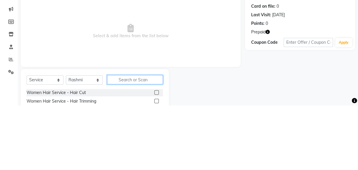
scroll to position [36, 0]
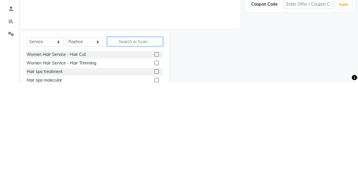
type input "L"
type input "Rica"
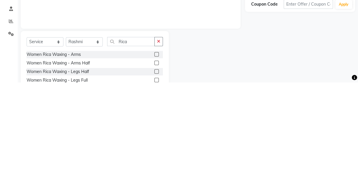
click at [156, 141] on label at bounding box center [157, 142] width 4 height 4
click at [156, 141] on input "checkbox" at bounding box center [157, 142] width 4 height 4
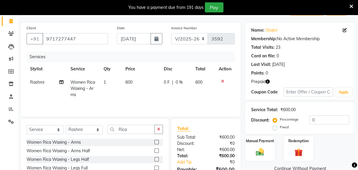
checkbox input "false"
click at [159, 128] on icon "button" at bounding box center [158, 129] width 3 height 4
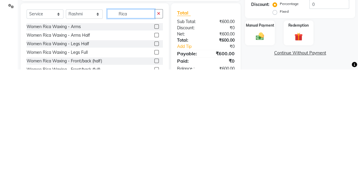
scroll to position [53, 0]
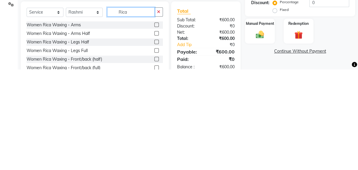
type input "Rica"
click at [155, 153] on label at bounding box center [157, 151] width 4 height 4
click at [155, 153] on input "checkbox" at bounding box center [157, 151] width 4 height 4
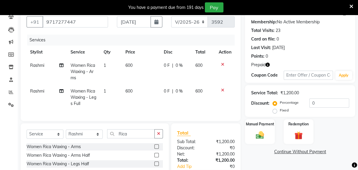
checkbox input "false"
click at [157, 134] on button "button" at bounding box center [159, 133] width 9 height 9
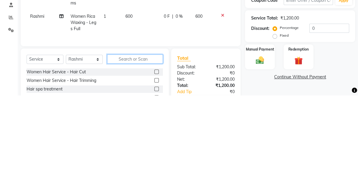
scroll to position [58, 0]
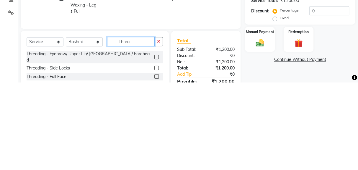
type input "Threa"
click at [160, 142] on div at bounding box center [159, 144] width 9 height 7
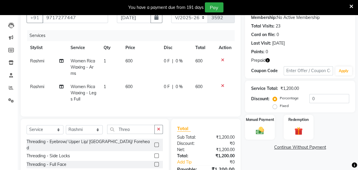
click at [139, 86] on td "600" at bounding box center [141, 93] width 38 height 26
select select "67564"
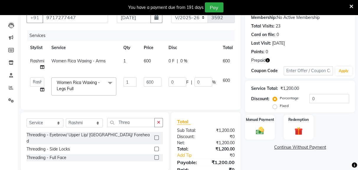
click at [156, 135] on label at bounding box center [157, 137] width 4 height 4
click at [156, 136] on input "checkbox" at bounding box center [157, 138] width 4 height 4
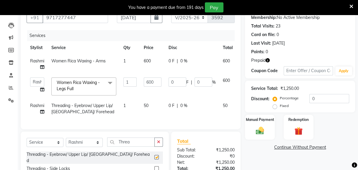
checkbox input "false"
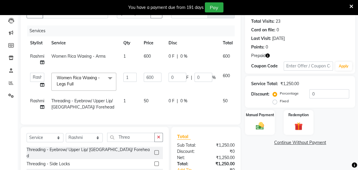
scroll to position [76, 0]
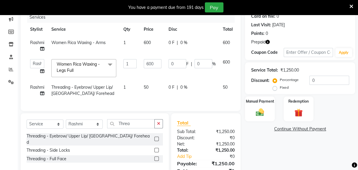
click at [154, 89] on td "50" at bounding box center [152, 90] width 25 height 19
select select "67564"
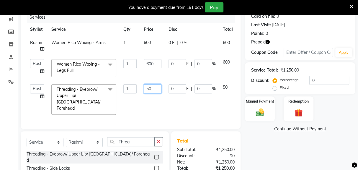
click at [157, 89] on input "50" at bounding box center [153, 88] width 18 height 9
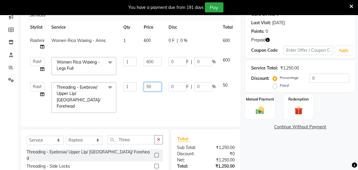
scroll to position [95, 0]
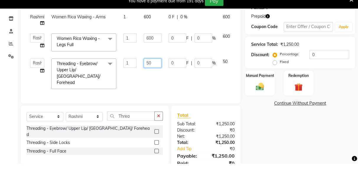
type input "5"
type input "7"
type input "190"
click at [134, 56] on td "1" at bounding box center [130, 48] width 20 height 25
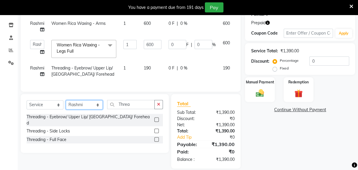
click at [89, 105] on select "Select Stylist [PERSON_NAME] [PERSON_NAME] Jeet Lalit Lamu [PERSON_NAME] [PERSO…" at bounding box center [84, 104] width 37 height 9
select select "69096"
click at [66, 100] on select "Select Stylist [PERSON_NAME] [PERSON_NAME] Jeet Lalit Lamu [PERSON_NAME] [PERSO…" at bounding box center [84, 104] width 37 height 9
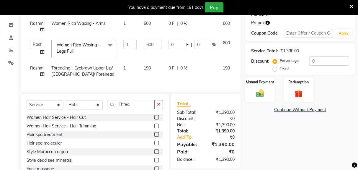
click at [160, 104] on icon "button" at bounding box center [158, 104] width 3 height 4
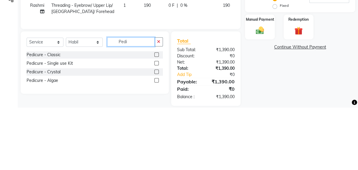
type input "Pedi"
click at [155, 117] on label at bounding box center [157, 117] width 4 height 4
click at [155, 117] on input "checkbox" at bounding box center [157, 118] width 4 height 4
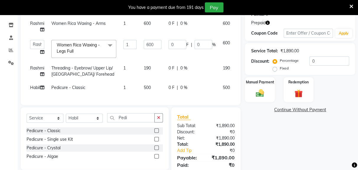
checkbox input "false"
click at [150, 85] on span "500" at bounding box center [147, 87] width 7 height 5
select select "69096"
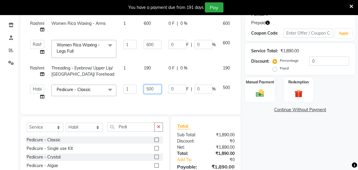
click at [157, 90] on input "500" at bounding box center [153, 88] width 18 height 9
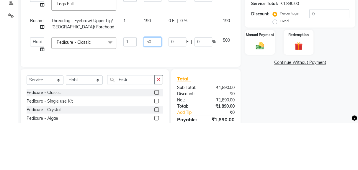
type input "5"
type input "600"
click at [182, 102] on div "Client [PHONE_NUMBER] Date [DATE] Invoice Number V/2025 V/[PHONE_NUMBER] Servic…" at bounding box center [131, 39] width 220 height 150
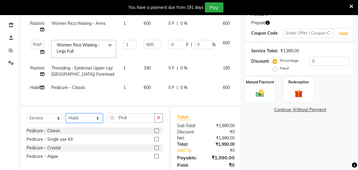
click at [99, 118] on select "Select Stylist [PERSON_NAME] [PERSON_NAME] Jeet Lalit Lamu [PERSON_NAME] [PERSO…" at bounding box center [84, 117] width 37 height 9
click at [139, 92] on td "1" at bounding box center [130, 87] width 20 height 13
select select "69096"
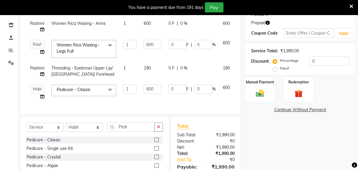
scroll to position [98, 0]
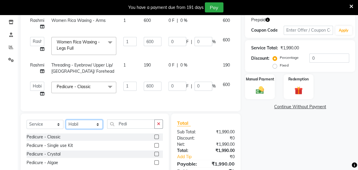
click at [100, 125] on select "Select Stylist [PERSON_NAME] [PERSON_NAME] Jeet Lalit Lamu [PERSON_NAME] [PERSO…" at bounding box center [84, 124] width 37 height 9
select select "90704"
click at [66, 120] on select "Select Stylist [PERSON_NAME] [PERSON_NAME] Jeet Lalit Lamu [PERSON_NAME] [PERSO…" at bounding box center [84, 124] width 37 height 9
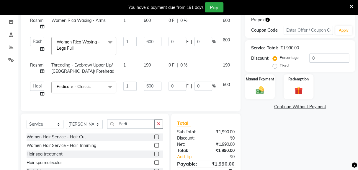
click at [159, 123] on icon "button" at bounding box center [158, 124] width 3 height 4
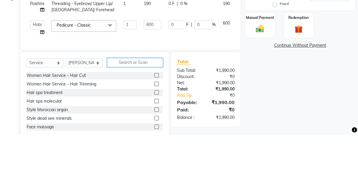
scroll to position [124, 0]
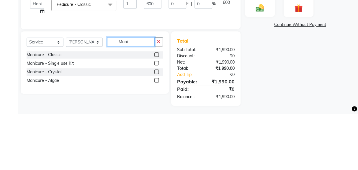
type input "Mani"
click at [156, 110] on label at bounding box center [157, 110] width 4 height 4
click at [156, 110] on input "checkbox" at bounding box center [157, 111] width 4 height 4
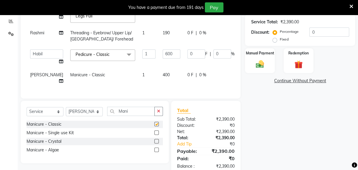
checkbox input "false"
click at [159, 84] on td "400" at bounding box center [171, 77] width 25 height 19
select select "90704"
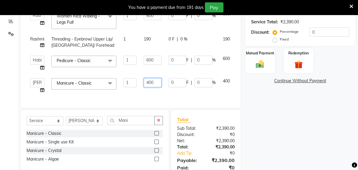
click at [157, 82] on input "400" at bounding box center [153, 82] width 18 height 9
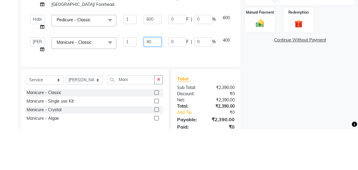
type input "4"
type input "600"
click at [206, 96] on div "Client [PHONE_NUMBER] Date [DATE] Invoice Number V/2025 V/[PHONE_NUMBER] Servic…" at bounding box center [131, 21] width 220 height 173
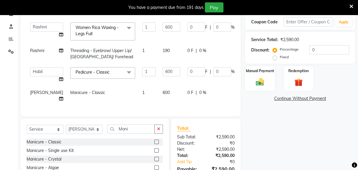
scroll to position [111, 0]
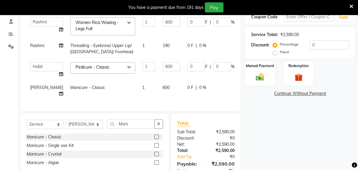
click at [214, 75] on img at bounding box center [298, 77] width 13 height 10
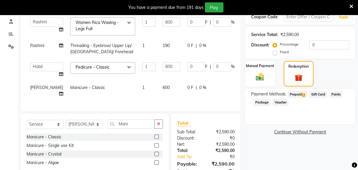
click at [214, 96] on span "Prepaid 1" at bounding box center [297, 94] width 19 height 7
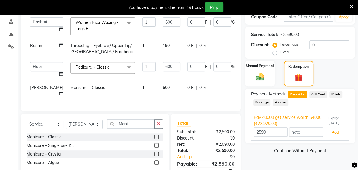
click at [214, 133] on button "Add" at bounding box center [336, 132] width 22 height 10
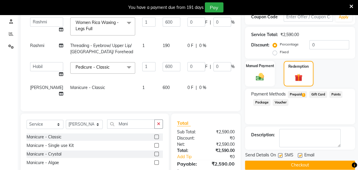
click at [214, 165] on button "Checkout" at bounding box center [300, 164] width 110 height 9
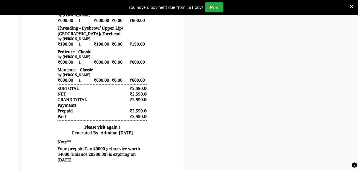
scroll to position [219, 0]
